Goal: Information Seeking & Learning: Stay updated

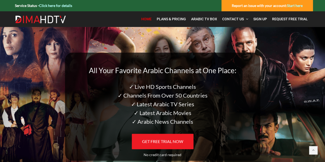
click at [255, 7] on strong "Report an issue with your account: Start here" at bounding box center [266, 5] width 71 height 4
click at [253, 5] on strong "Report an issue with your account: Start here" at bounding box center [266, 5] width 71 height 4
click at [297, 5] on link "Start here" at bounding box center [295, 5] width 16 height 4
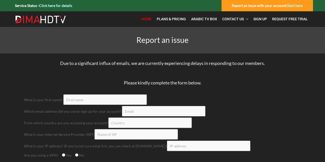
click at [149, 18] on span "Home" at bounding box center [146, 19] width 10 height 4
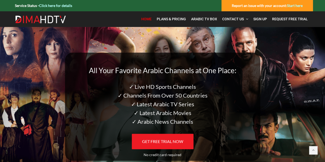
click at [61, 5] on link "Click here for details" at bounding box center [55, 5] width 33 height 4
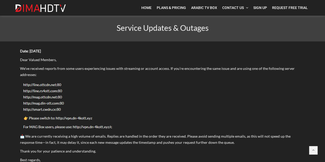
scroll to position [13, 0]
drag, startPoint x: 52, startPoint y: 135, endPoint x: 103, endPoint y: 136, distance: 51.1
click at [103, 136] on span "📩 We are currently receiving a high volume of emails. Replies are handled in th…" at bounding box center [155, 138] width 270 height 11
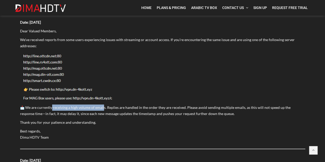
scroll to position [35, 0]
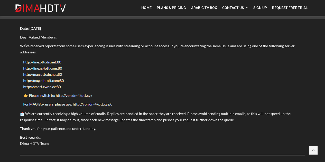
click at [92, 120] on span "📩 We are currently receiving a high volume of emails. Replies are handled in th…" at bounding box center [155, 116] width 270 height 11
